Goal: Check status: Check status

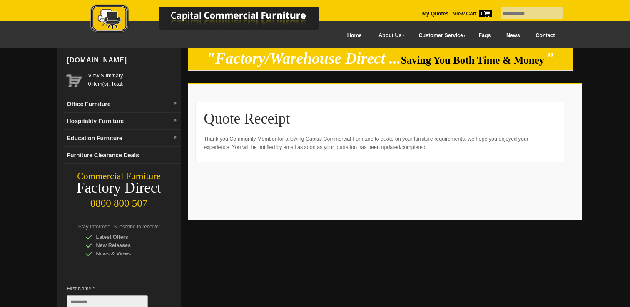
scroll to position [42, 0]
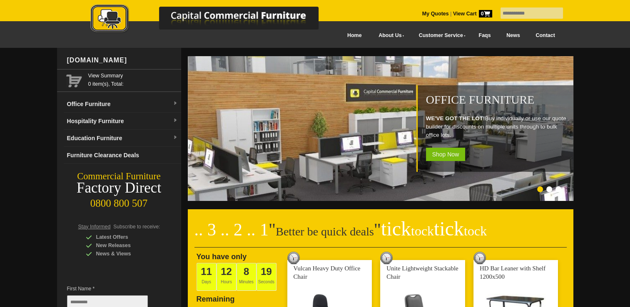
click at [509, 14] on input "text" at bounding box center [532, 12] width 62 height 11
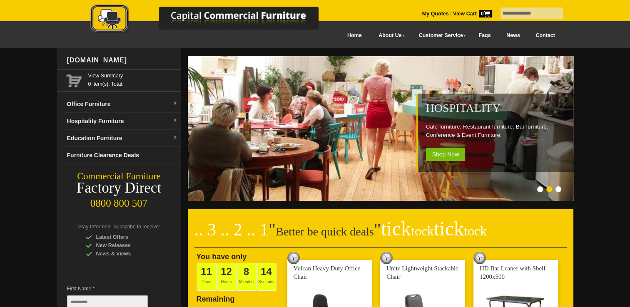
type input "**********"
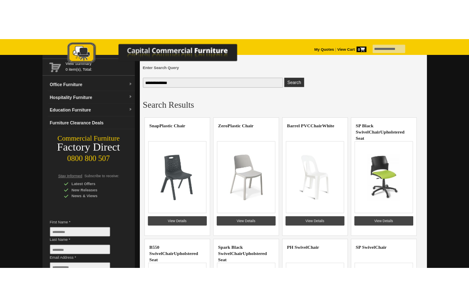
scroll to position [42, 0]
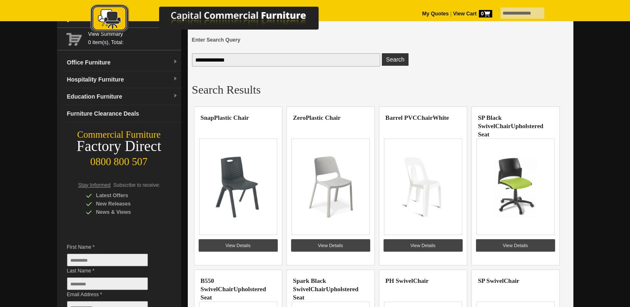
click at [415, 190] on img at bounding box center [423, 187] width 65 height 62
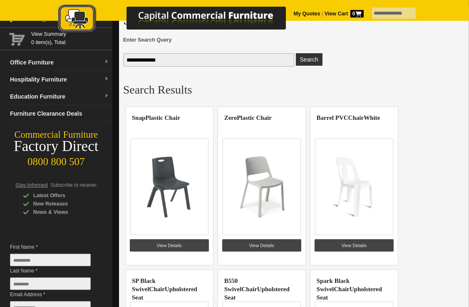
scroll to position [83, 0]
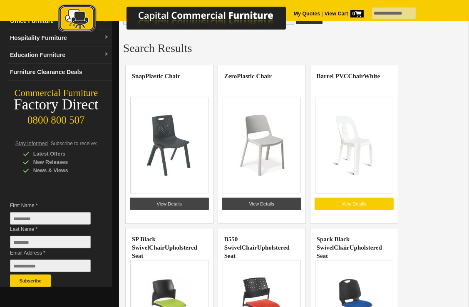
click at [347, 206] on link "View Details" at bounding box center [354, 204] width 79 height 12
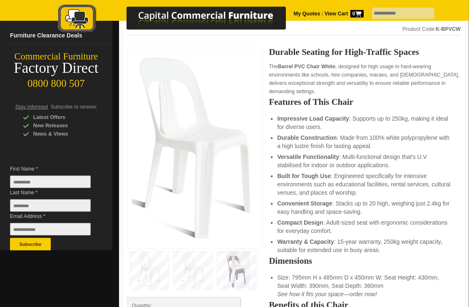
scroll to position [83, 0]
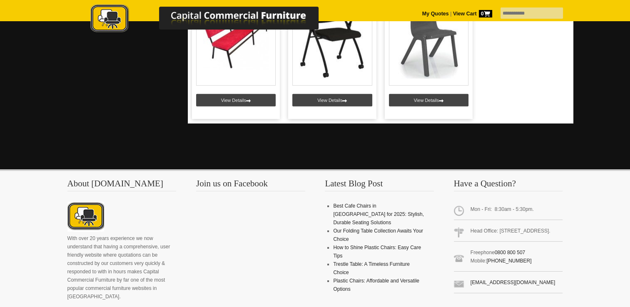
scroll to position [2624, 0]
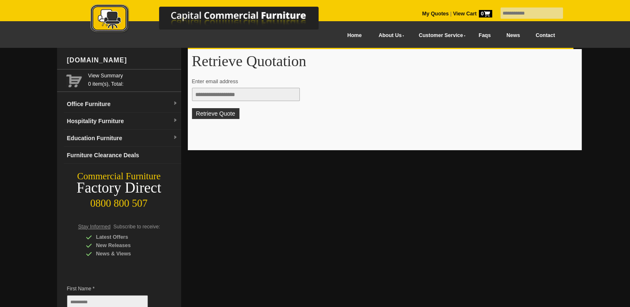
click at [268, 96] on input "text" at bounding box center [246, 94] width 108 height 13
type input "**********"
click at [215, 116] on button "Retrieve Quote" at bounding box center [215, 113] width 47 height 11
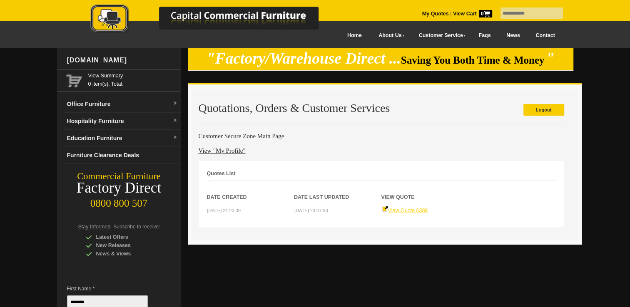
click at [410, 209] on link "View Quote 6388" at bounding box center [405, 211] width 46 height 6
